Goal: Task Accomplishment & Management: Complete application form

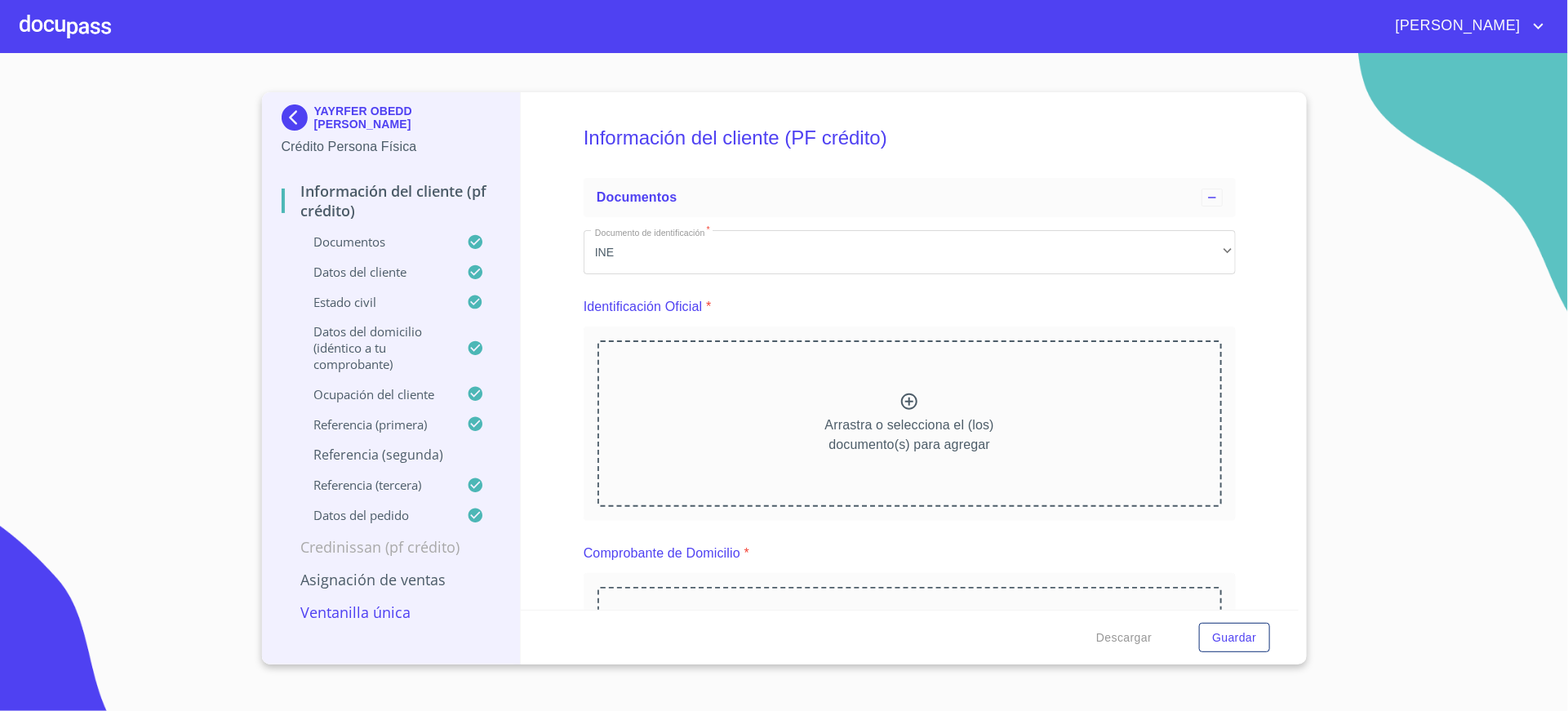
click at [282, 109] on img at bounding box center [297, 118] width 32 height 26
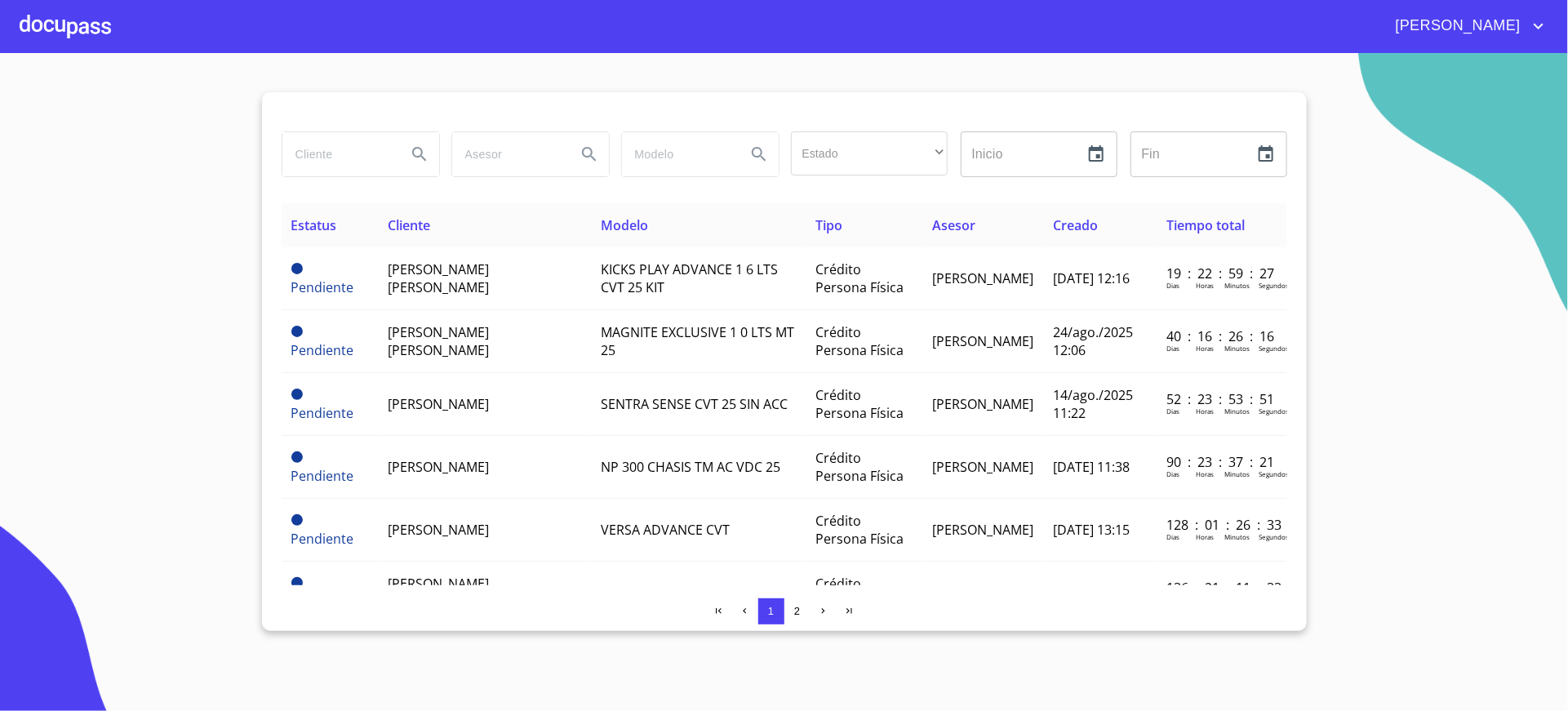
click at [344, 155] on input "search" at bounding box center [337, 154] width 111 height 44
type input "[PERSON_NAME]"
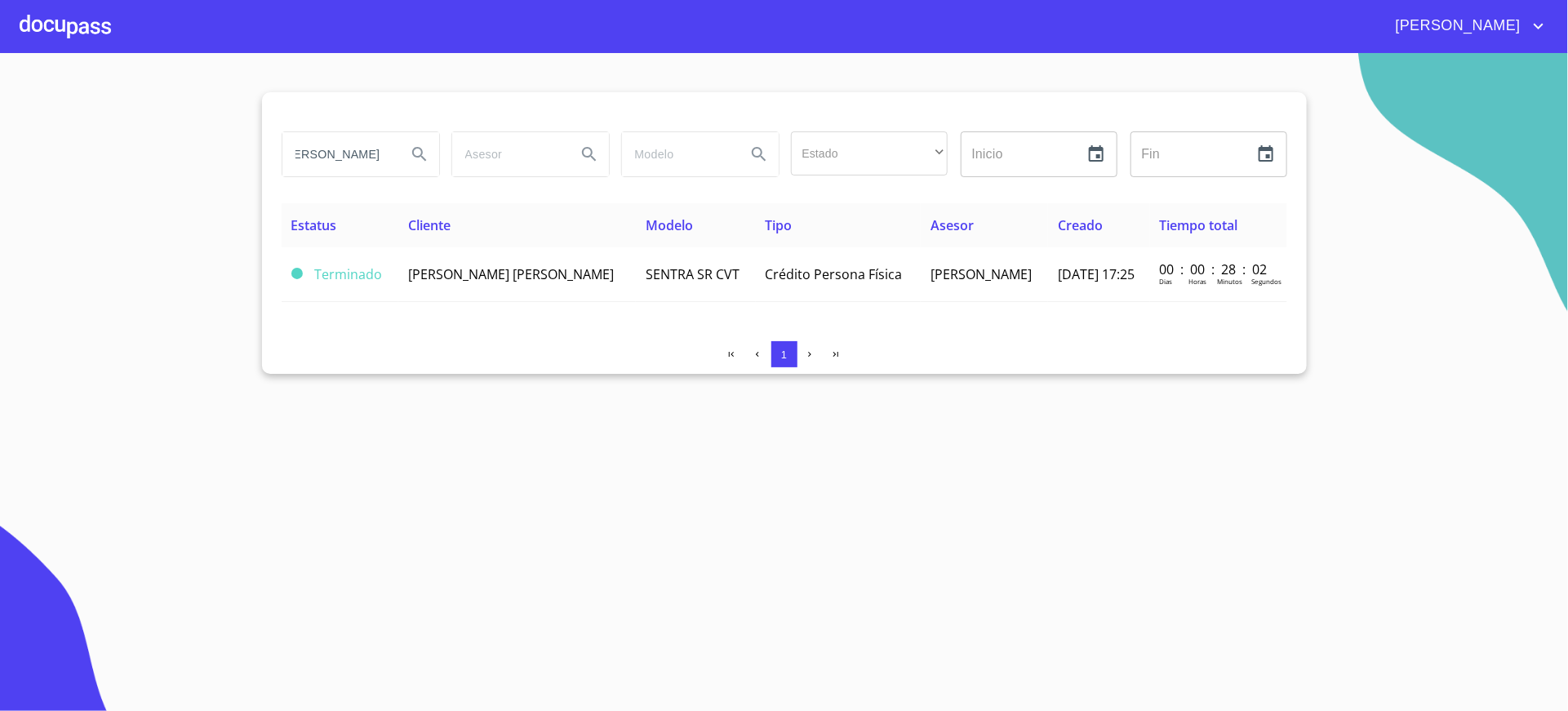
click at [668, 275] on td "SENTRA SR CVT" at bounding box center [696, 274] width 120 height 55
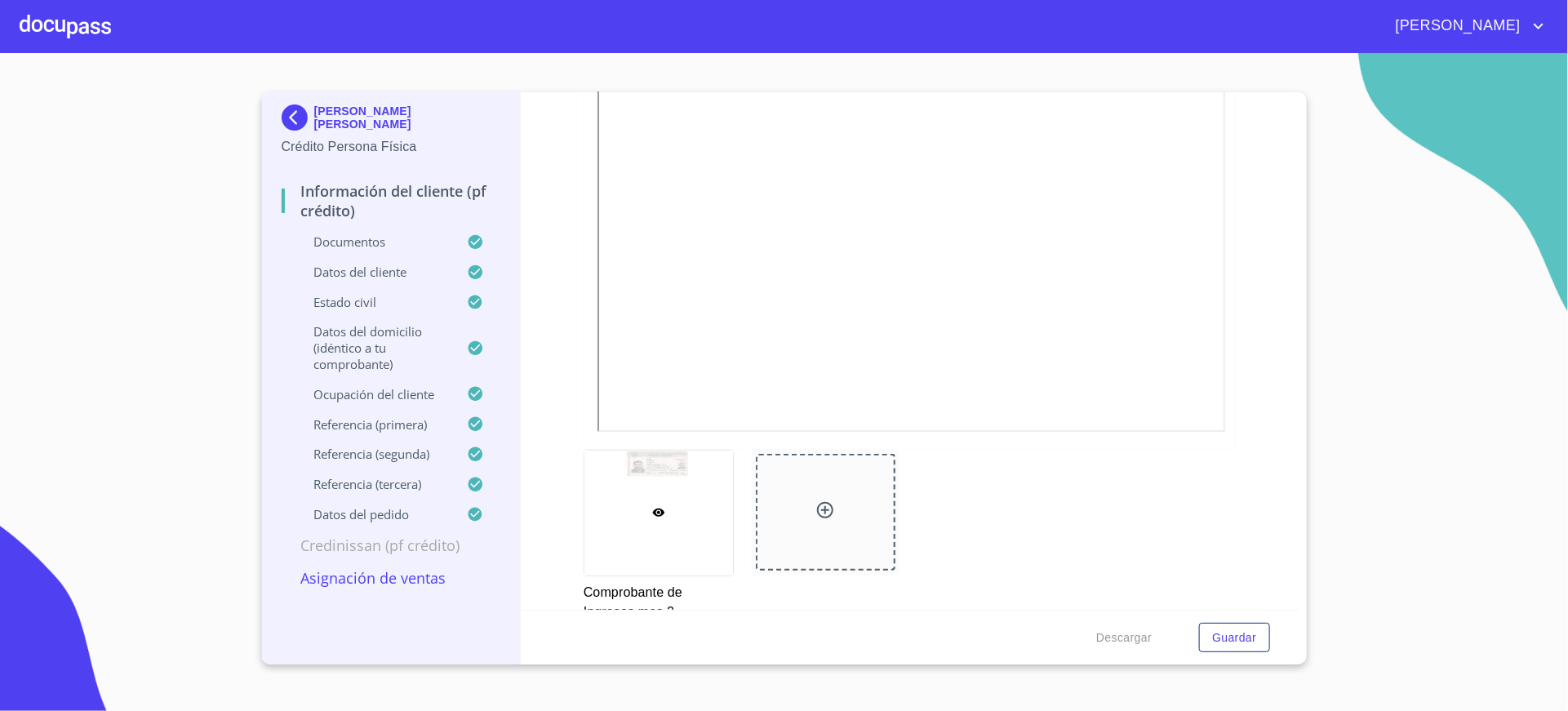
scroll to position [2447, 0]
